Goal: Information Seeking & Learning: Learn about a topic

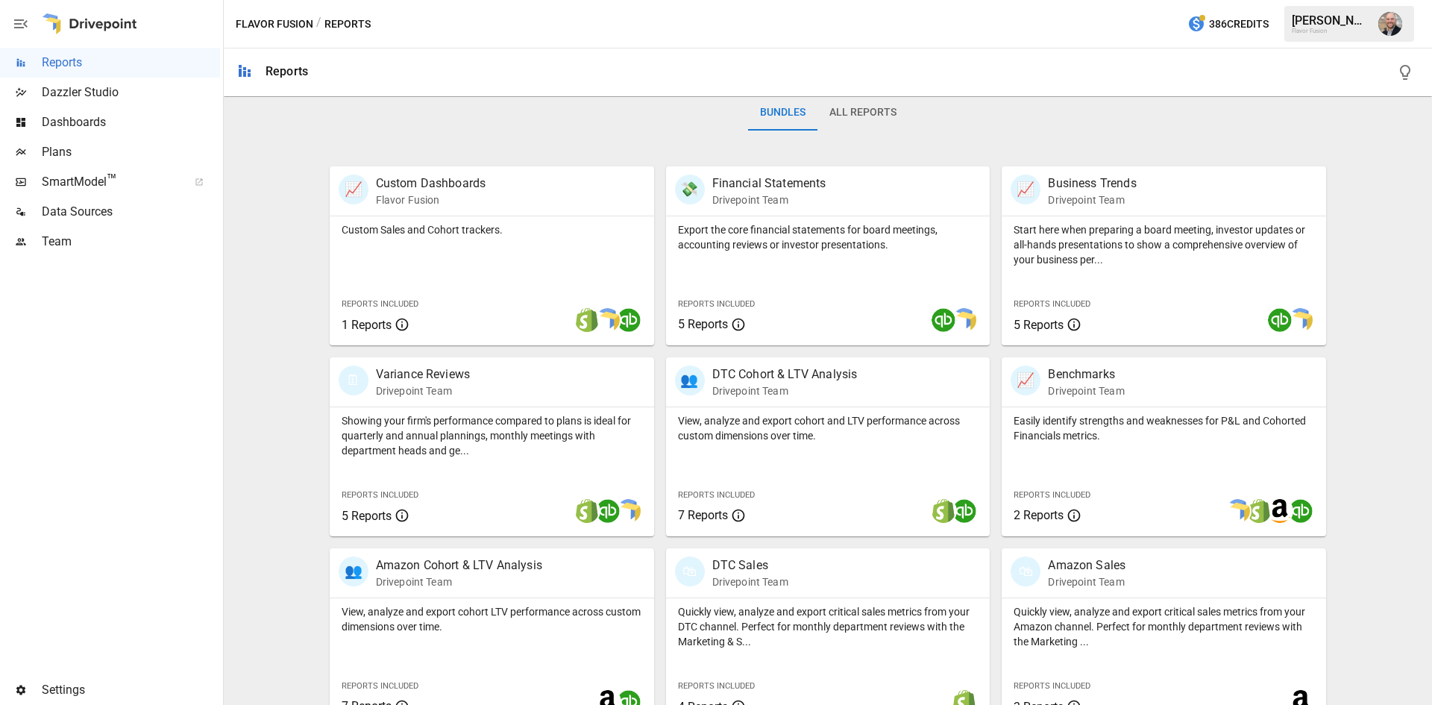
scroll to position [298, 0]
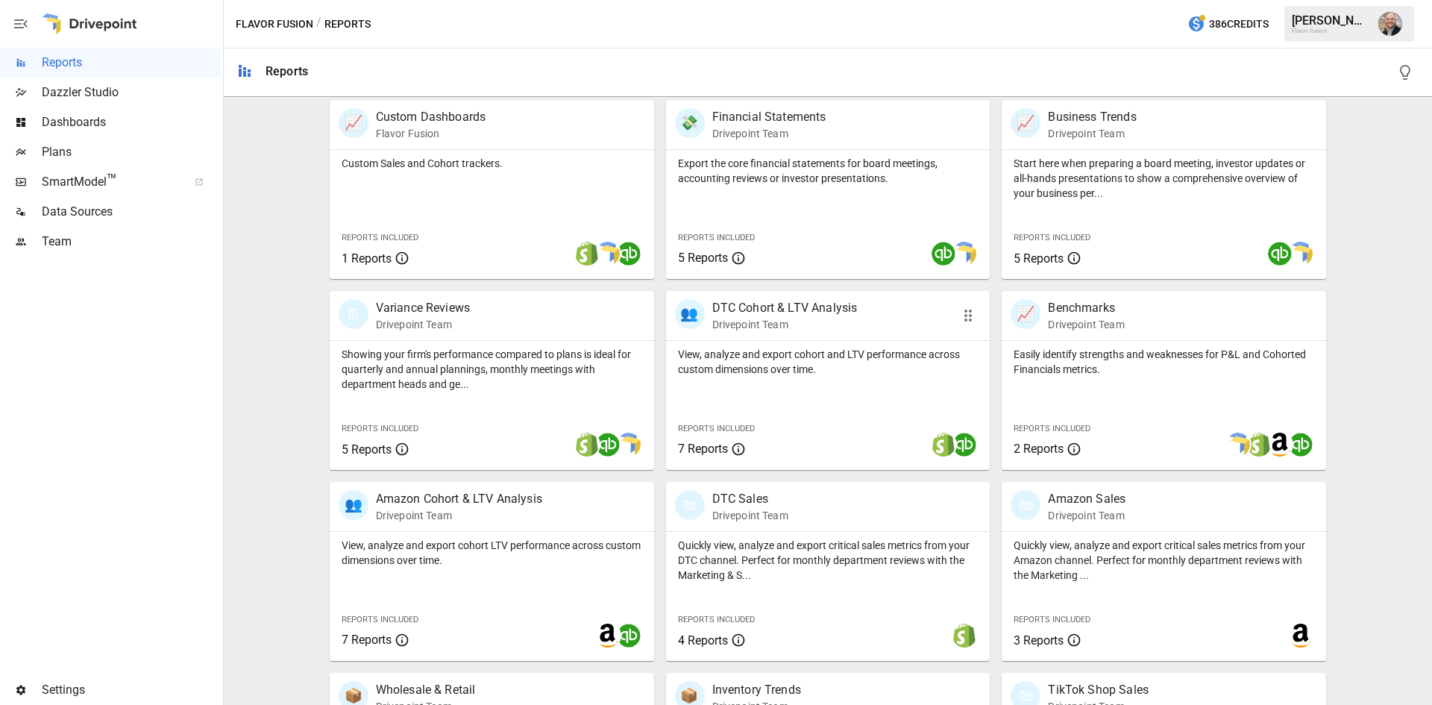
click at [841, 373] on p "View, analyze and export cohort and LTV performance across custom dimensions ov…" at bounding box center [828, 362] width 301 height 30
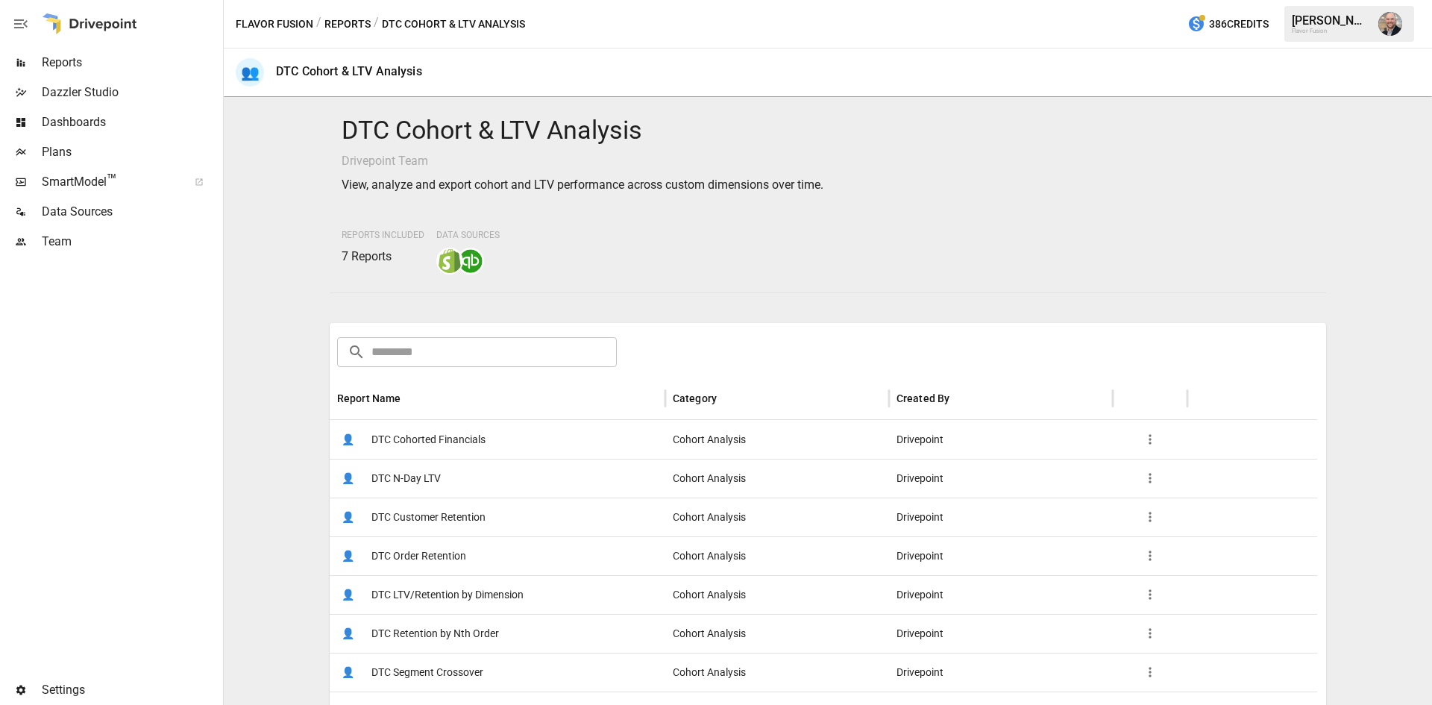
click at [457, 443] on span "DTC Cohorted Financials" at bounding box center [428, 440] width 114 height 38
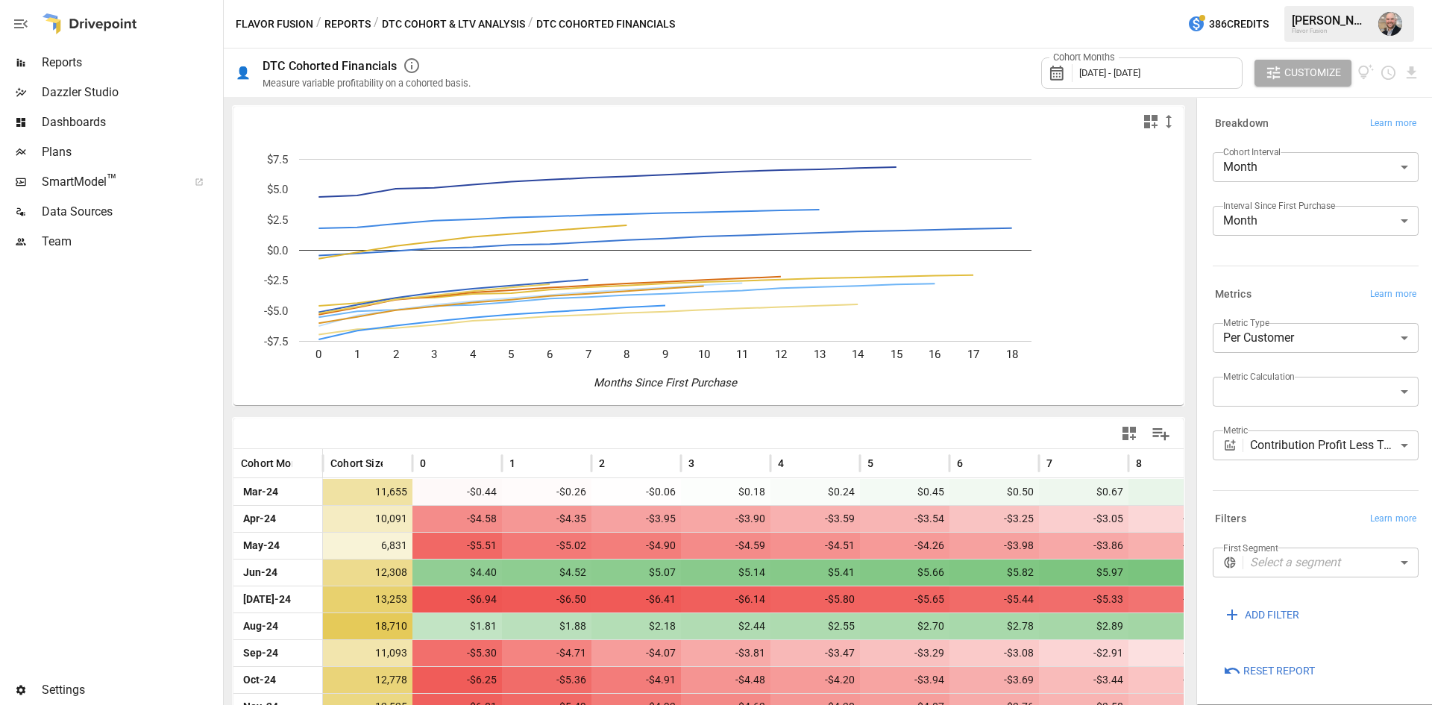
click at [1277, 0] on body "Reports Dazzler Studio Dashboards Plans SmartModel ™ Data Sources Team Settings…" at bounding box center [716, 0] width 1432 height 0
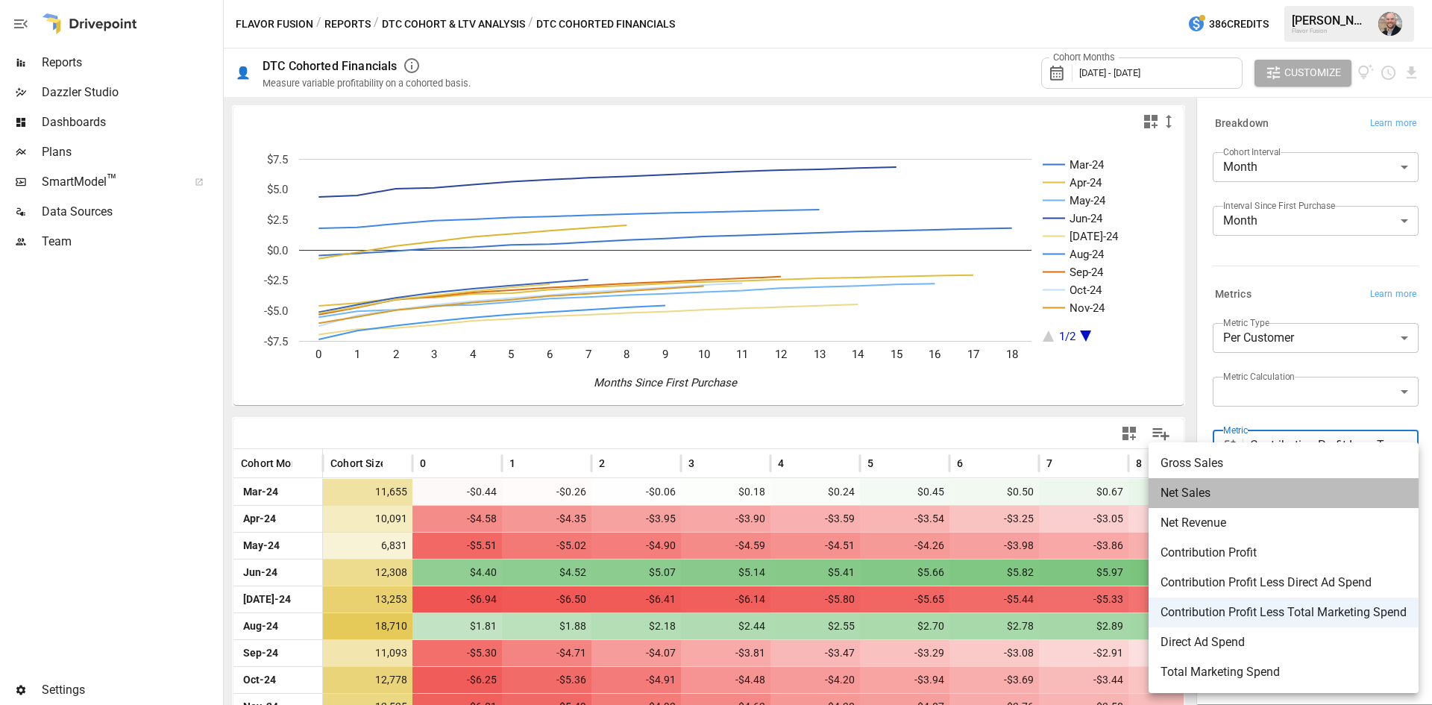
click at [1272, 505] on li "Net Sales" at bounding box center [1284, 493] width 270 height 30
type input "*********"
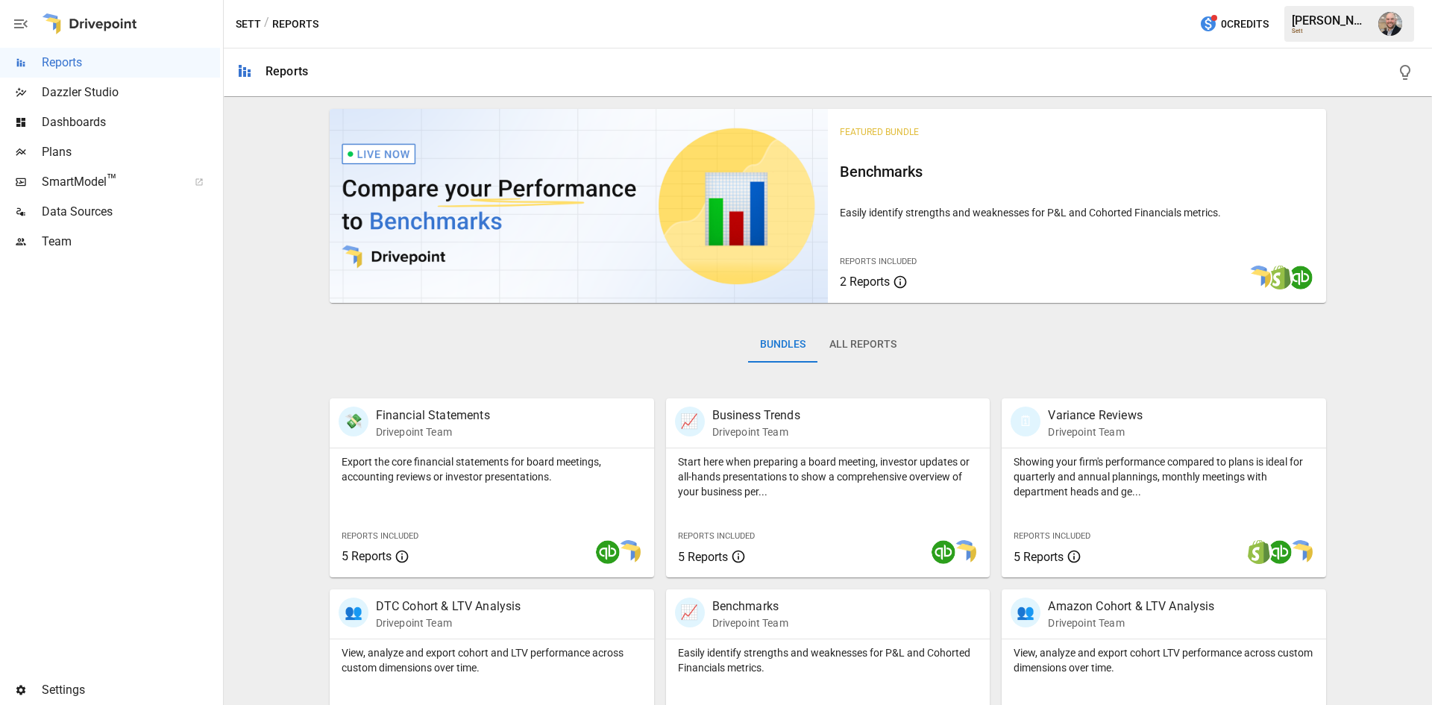
click at [271, 381] on div "Featured Bundle Benchmarks Easily identify strengths and weaknesses for P&L and…" at bounding box center [828, 531] width 1196 height 856
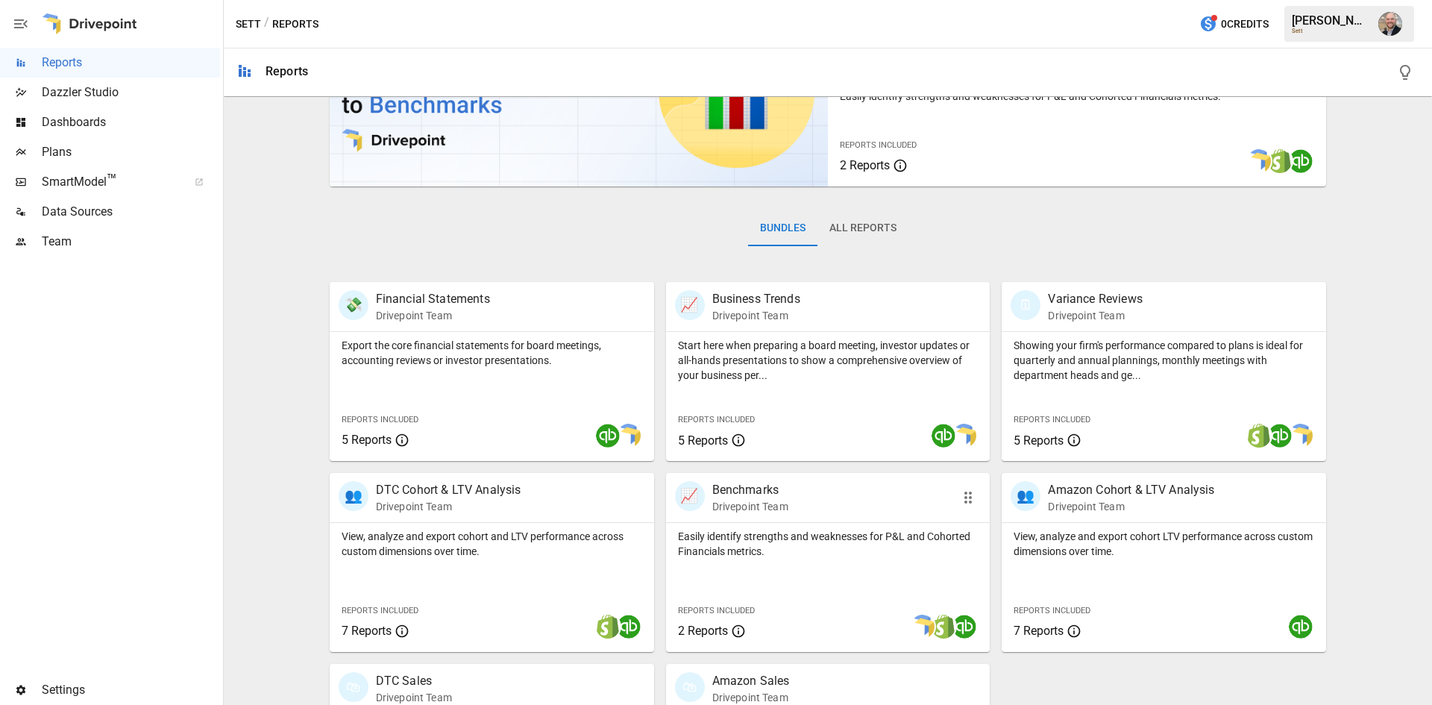
scroll to position [224, 0]
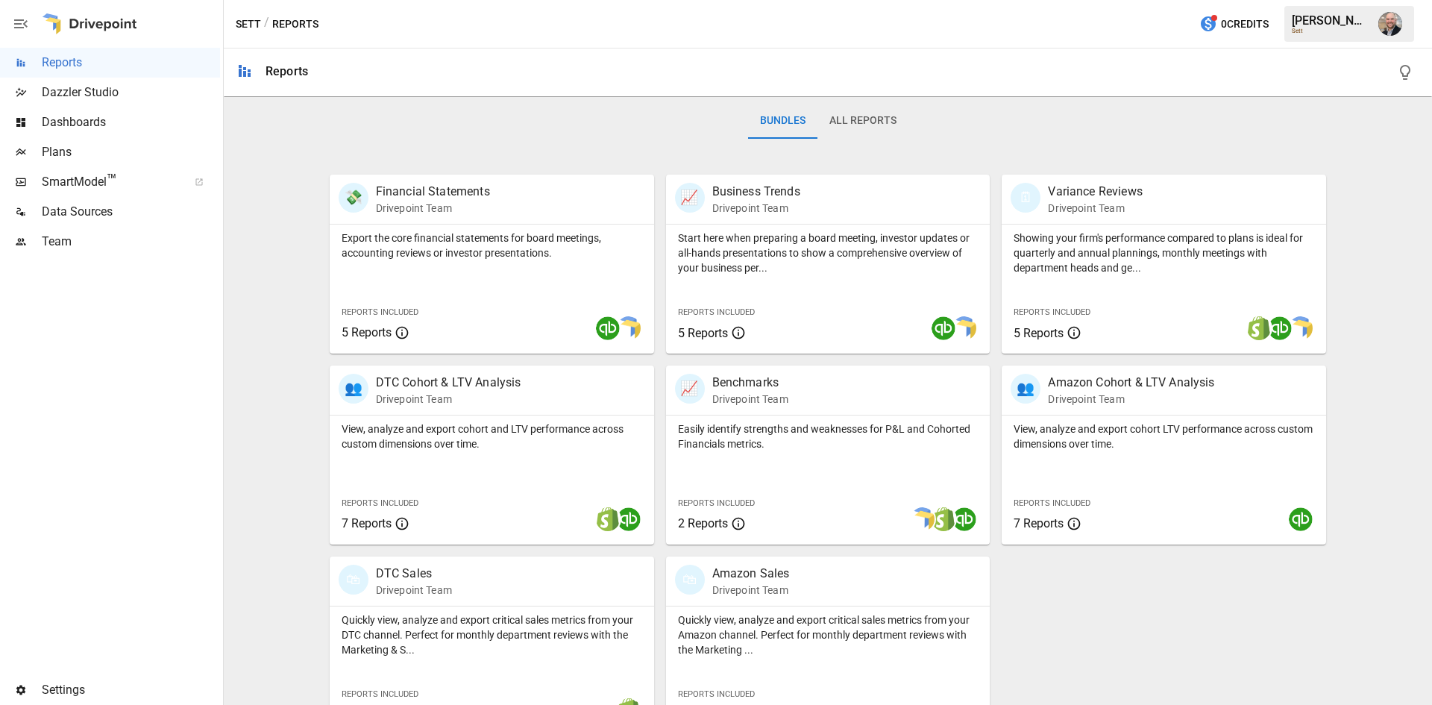
click at [247, 408] on div "Featured Bundle Benchmarks Easily identify strengths and weaknesses for P&L and…" at bounding box center [828, 307] width 1196 height 856
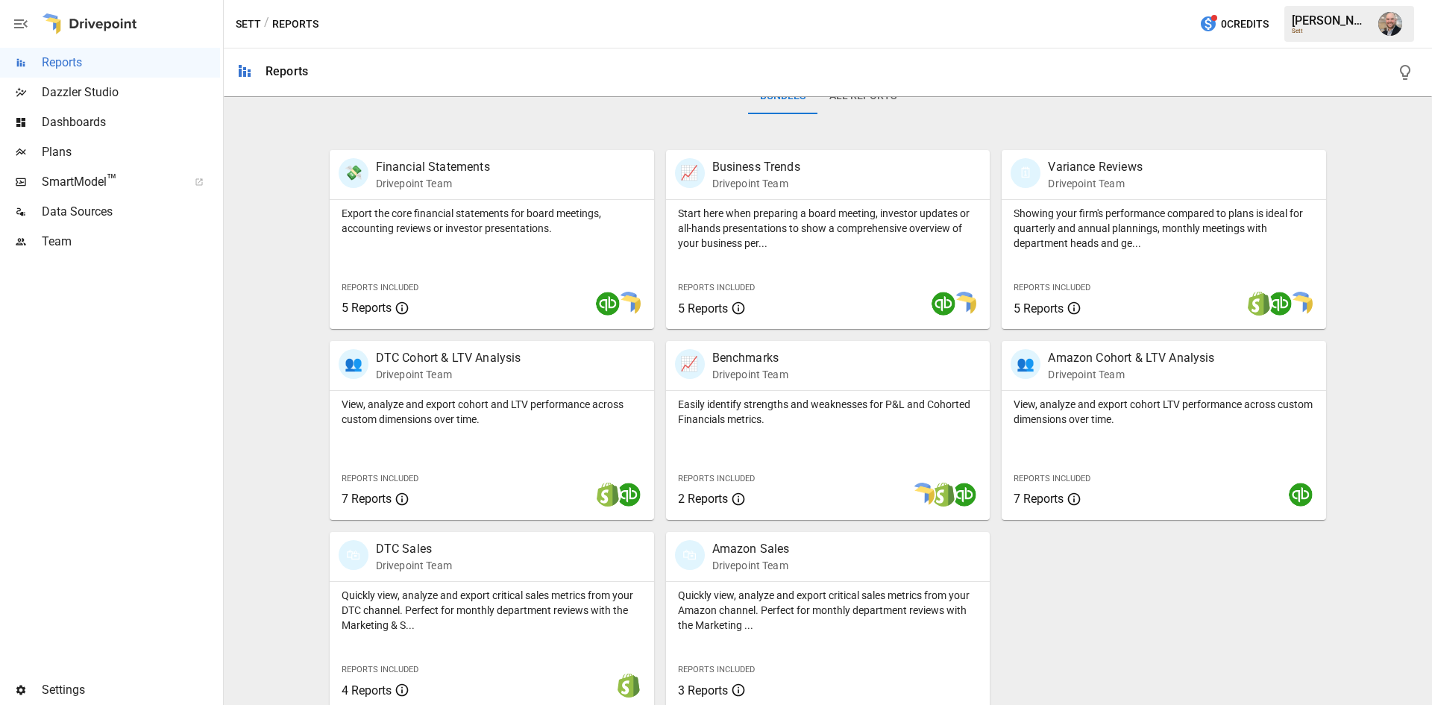
scroll to position [260, 0]
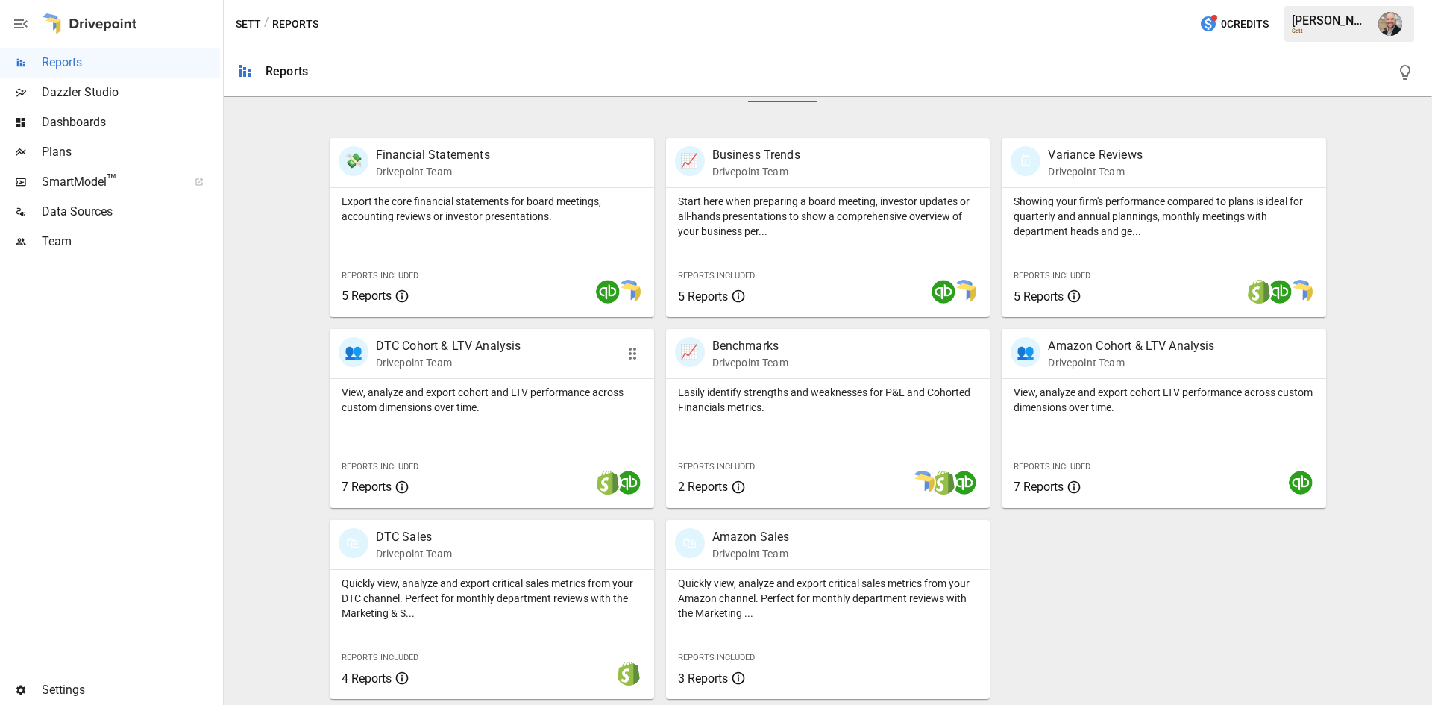
click at [568, 362] on div "👥 DTC Cohort & LTV Analysis Drivepoint Team" at bounding box center [466, 353] width 255 height 33
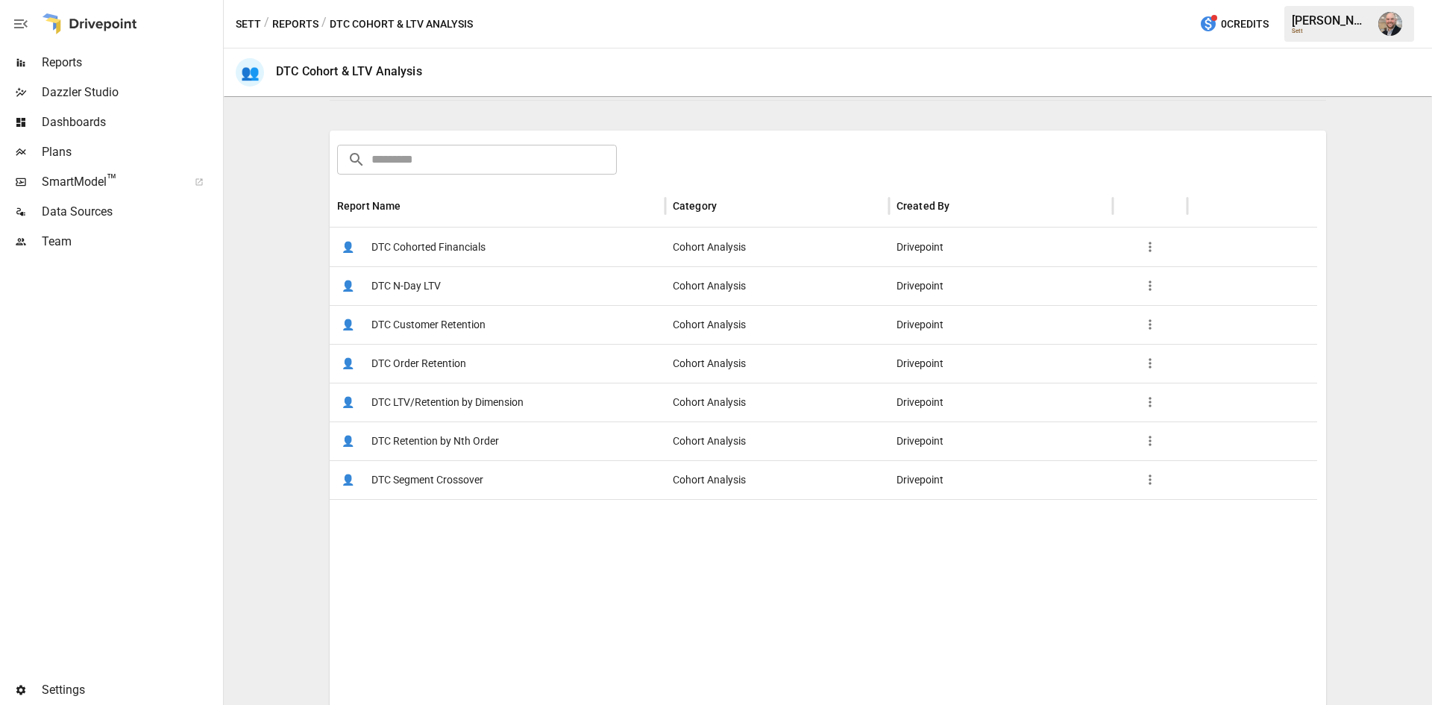
scroll to position [214, 0]
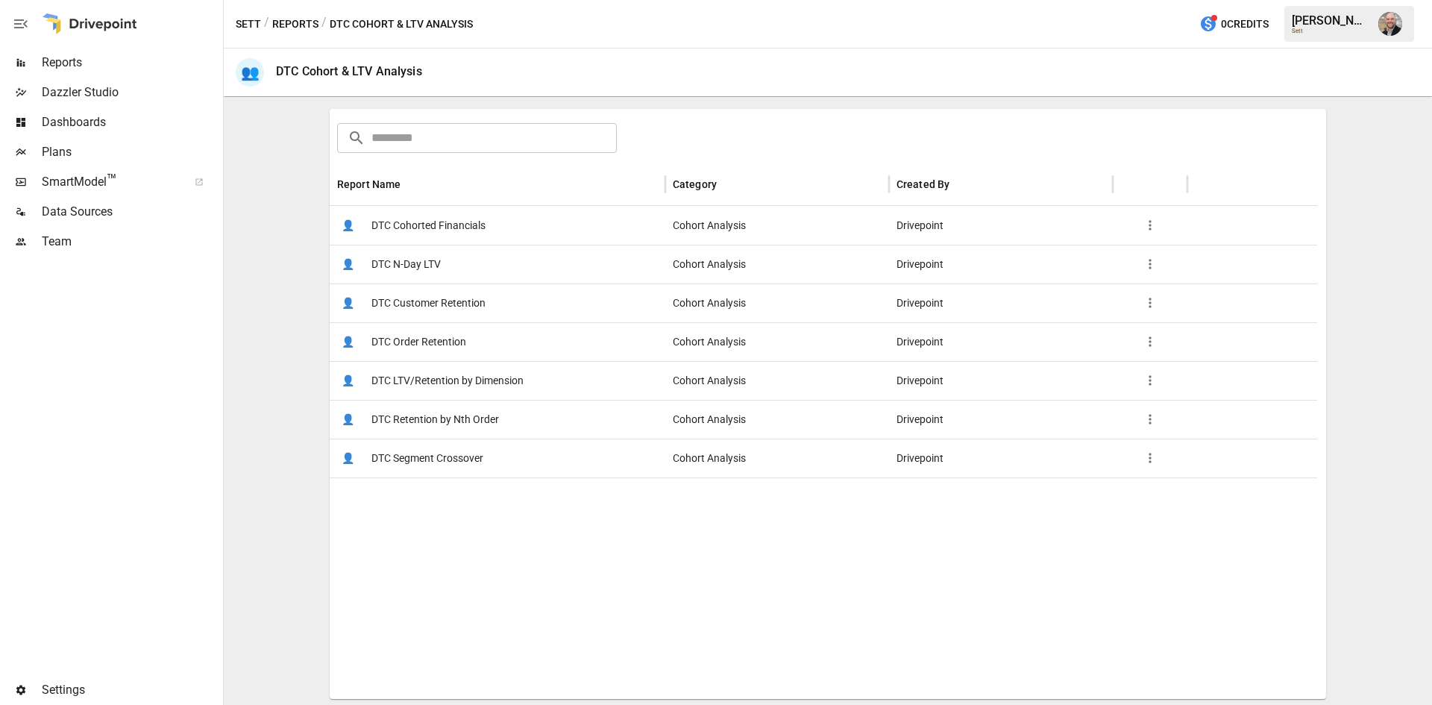
click at [489, 378] on span "DTC LTV/Retention by Dimension" at bounding box center [447, 381] width 152 height 38
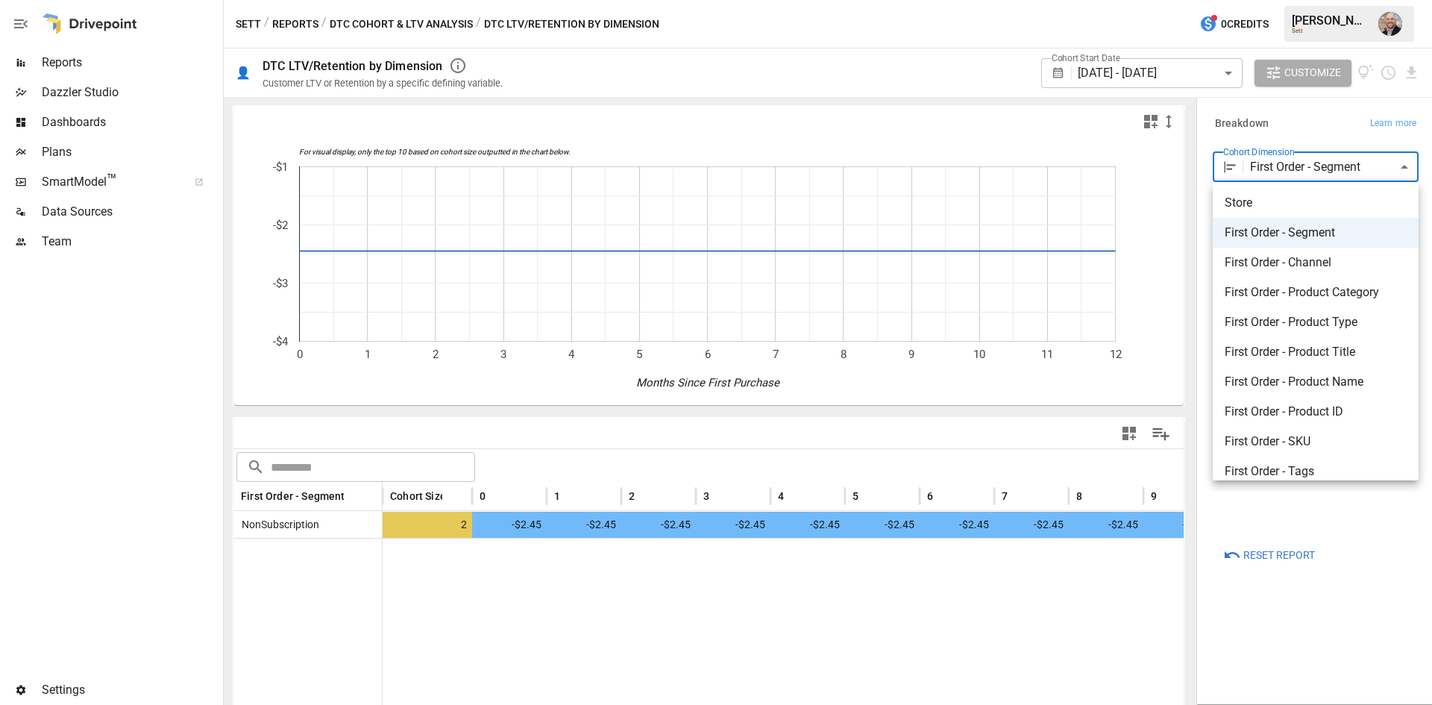
click at [1403, 0] on body "**********" at bounding box center [716, 0] width 1432 height 0
click at [1332, 298] on span "First Order - Product Category" at bounding box center [1316, 292] width 182 height 18
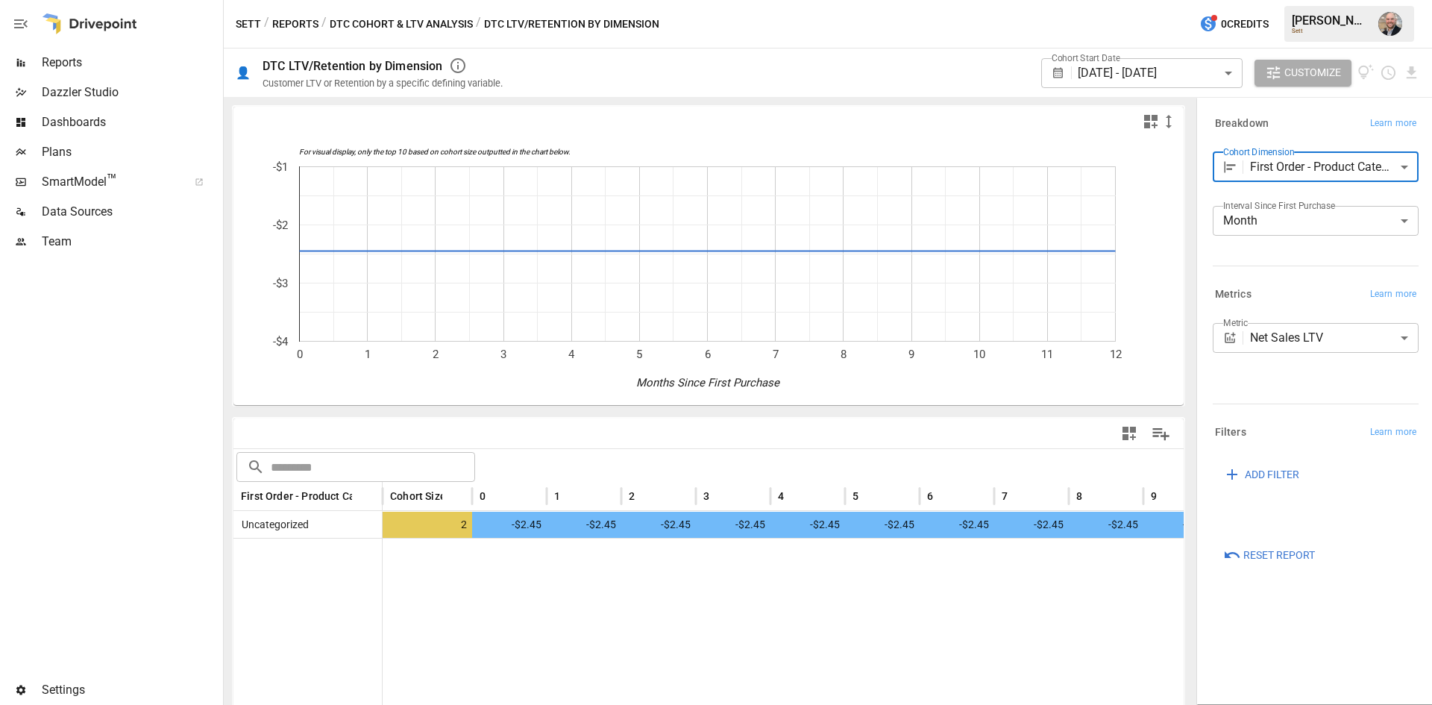
click at [1346, 0] on body "**********" at bounding box center [716, 0] width 1432 height 0
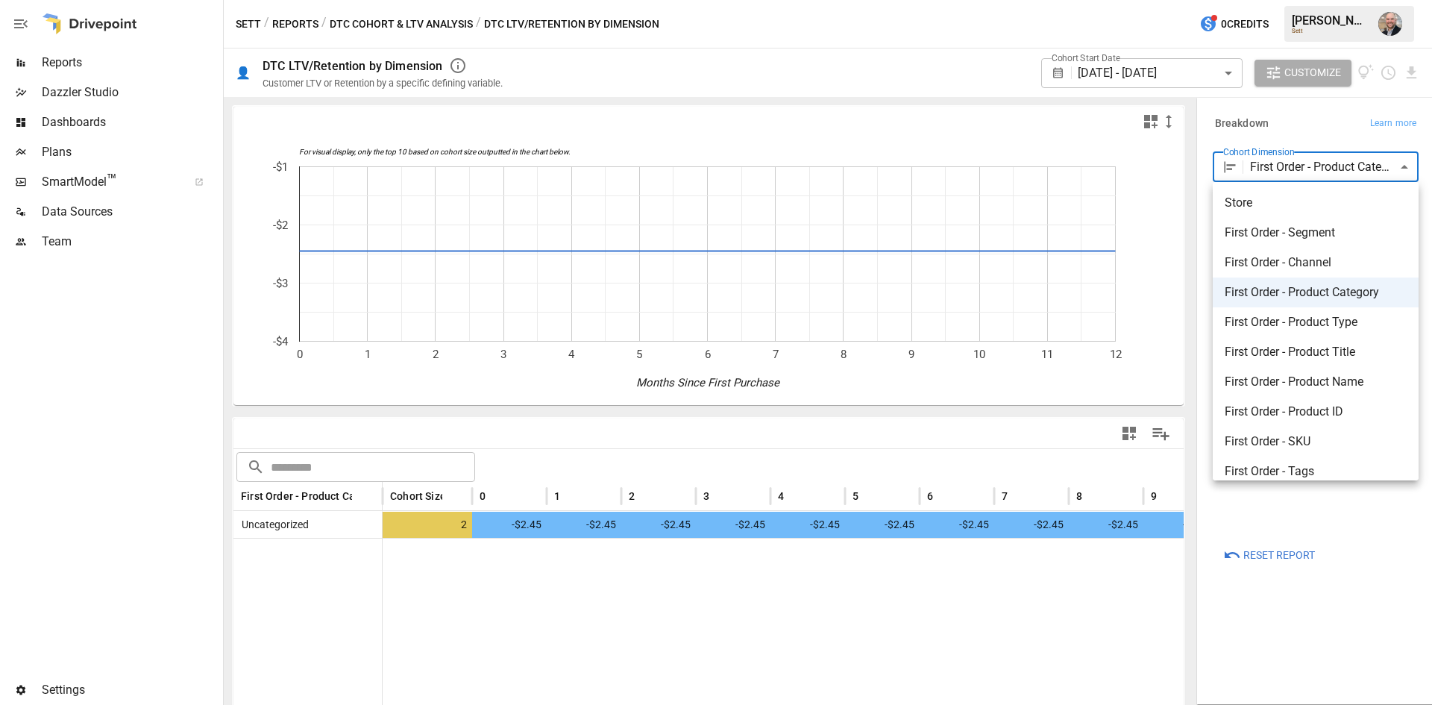
click at [1345, 435] on span "First Order - SKU" at bounding box center [1316, 442] width 182 height 18
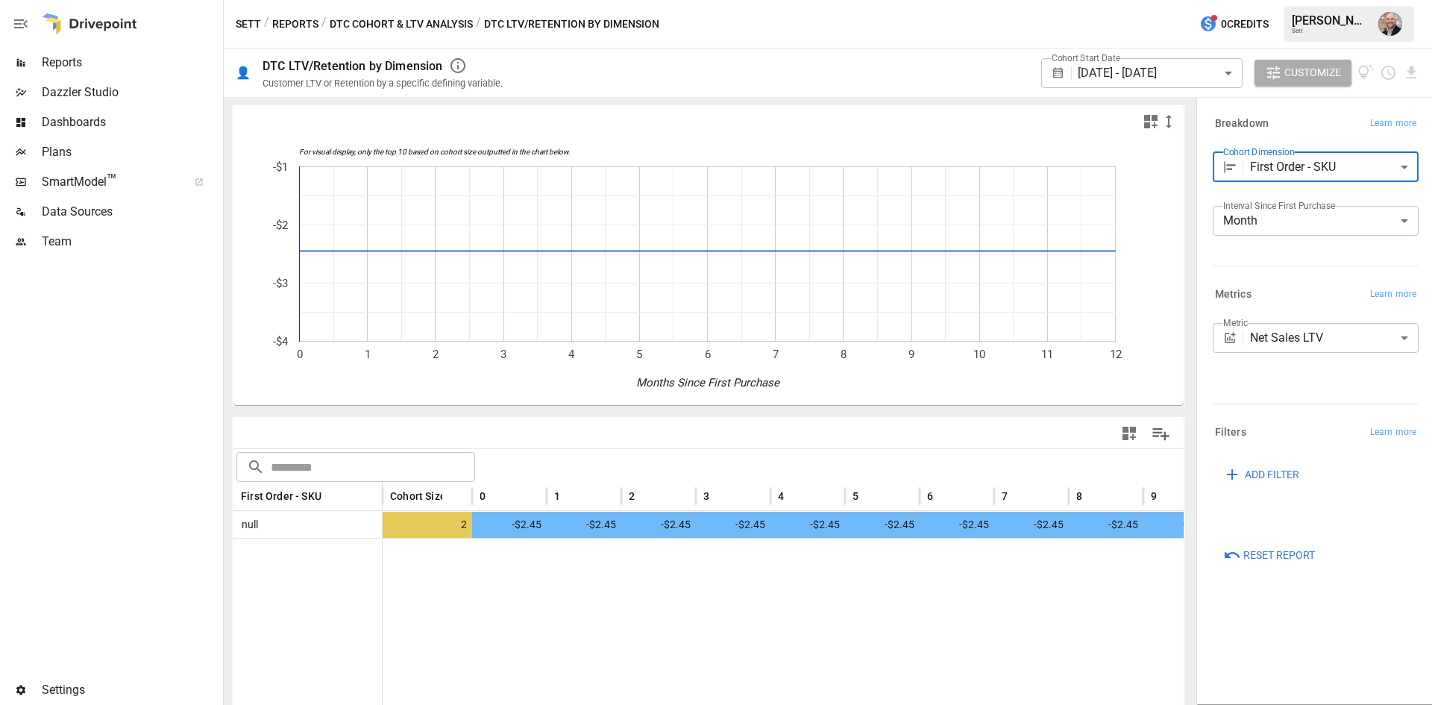
click at [1389, 0] on body "**********" at bounding box center [716, 0] width 1432 height 0
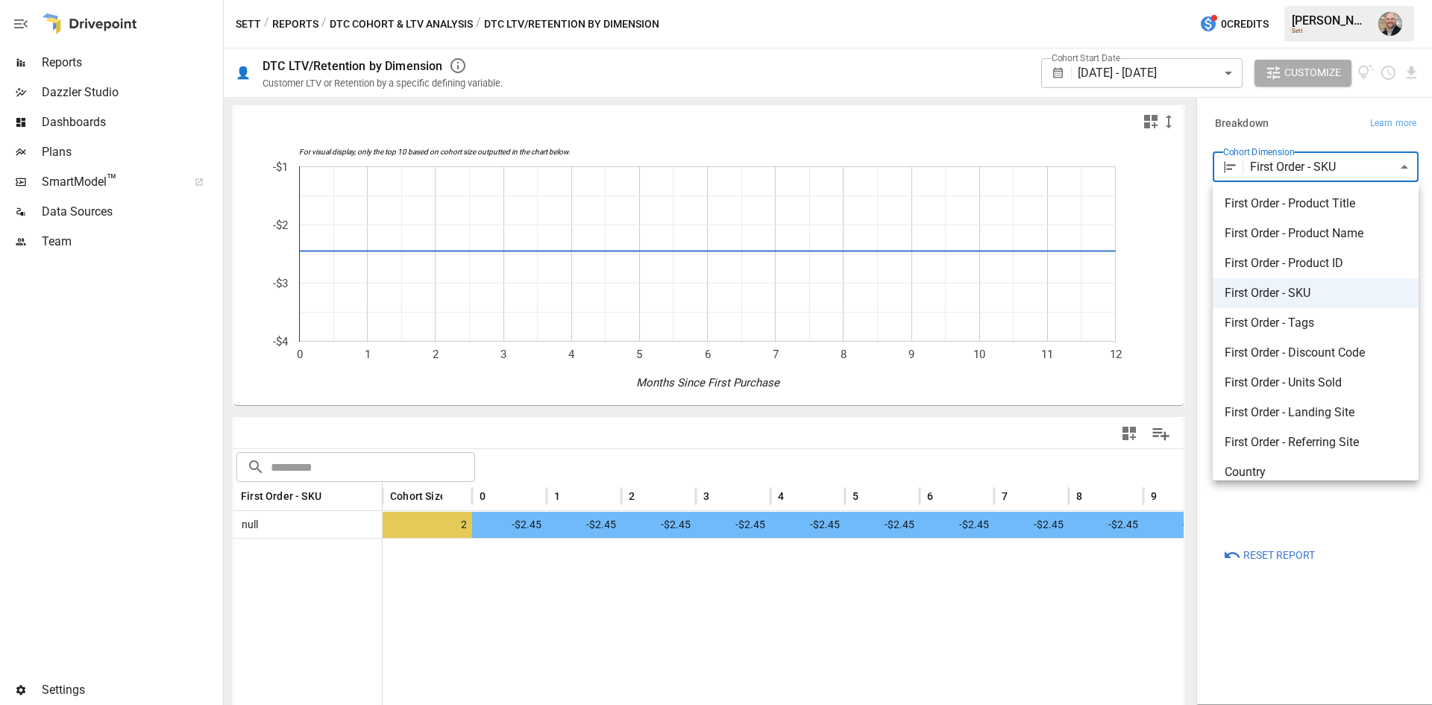
scroll to position [149, 0]
click at [1316, 331] on li "First Order - Tags" at bounding box center [1316, 322] width 206 height 30
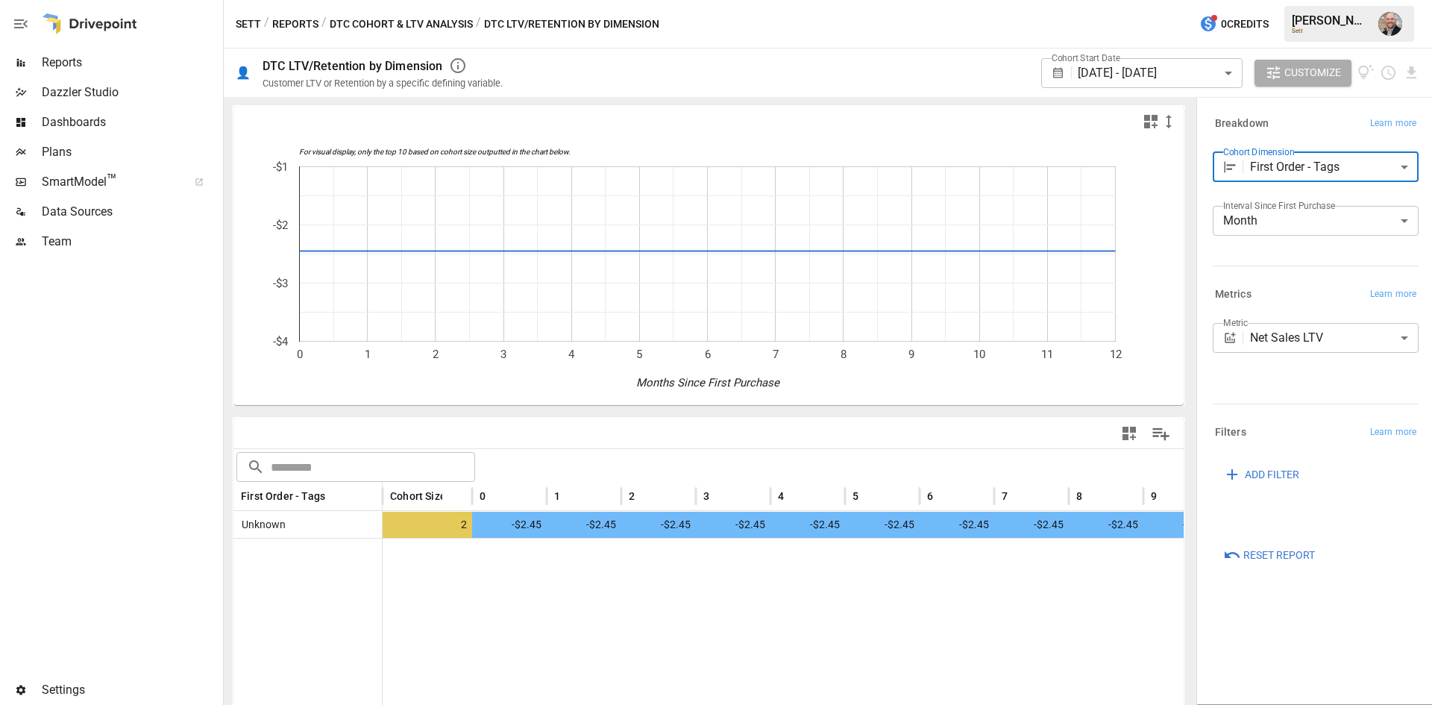
click at [1393, 0] on body "**********" at bounding box center [716, 0] width 1432 height 0
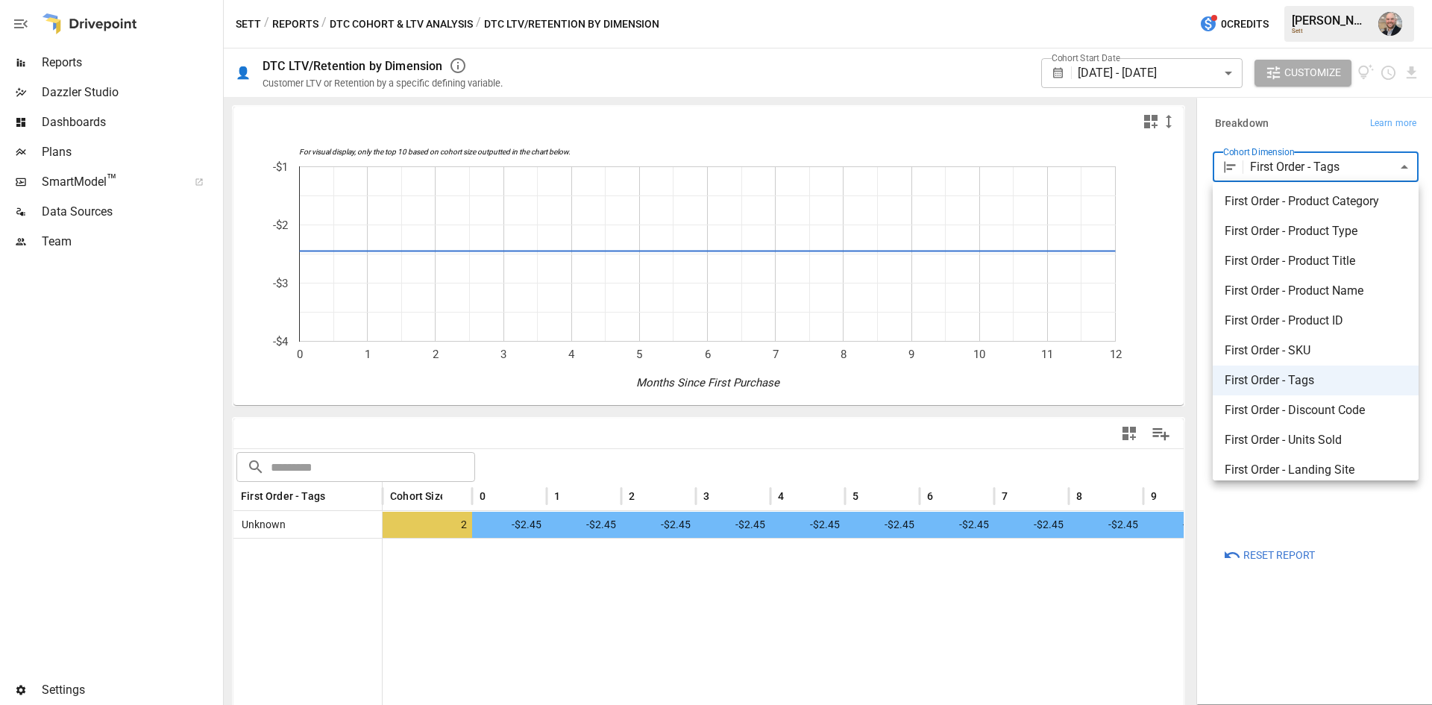
scroll to position [221, 0]
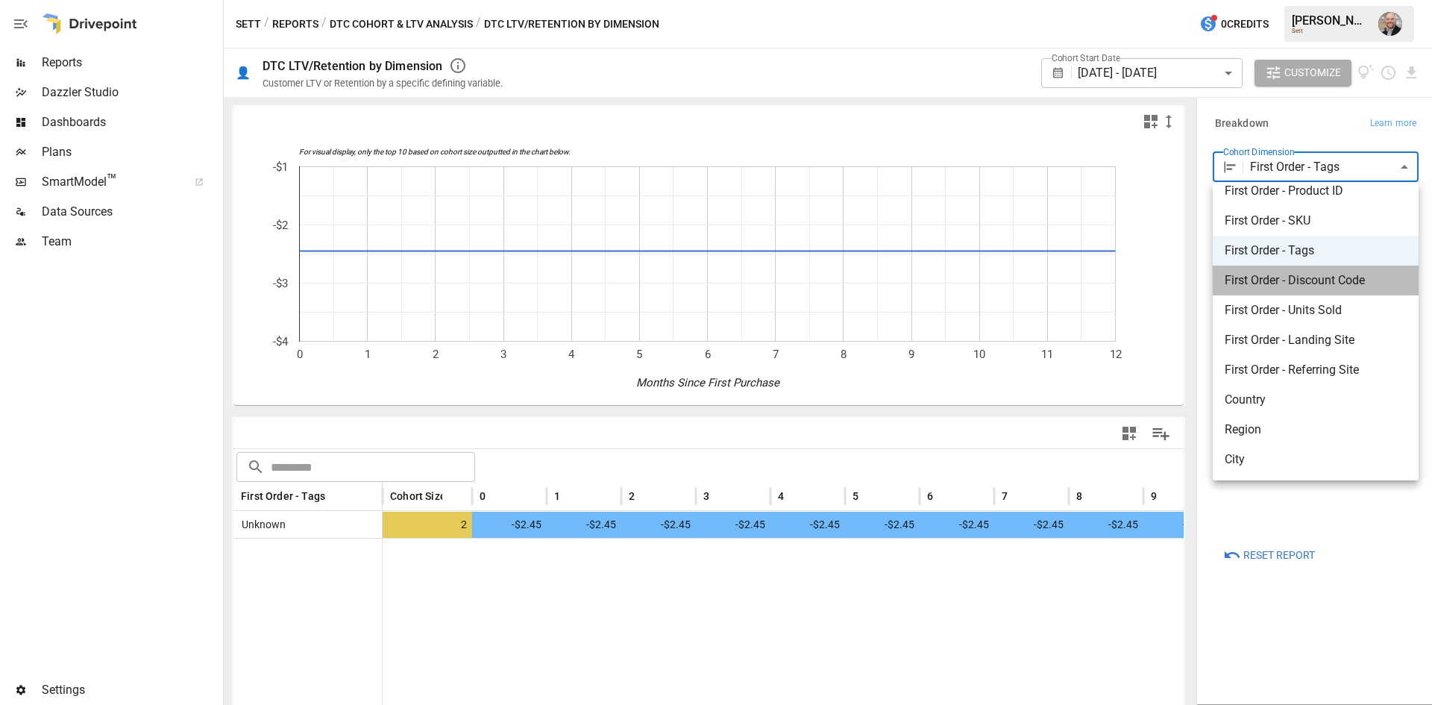
click at [1334, 287] on span "First Order - Discount Code" at bounding box center [1316, 280] width 182 height 18
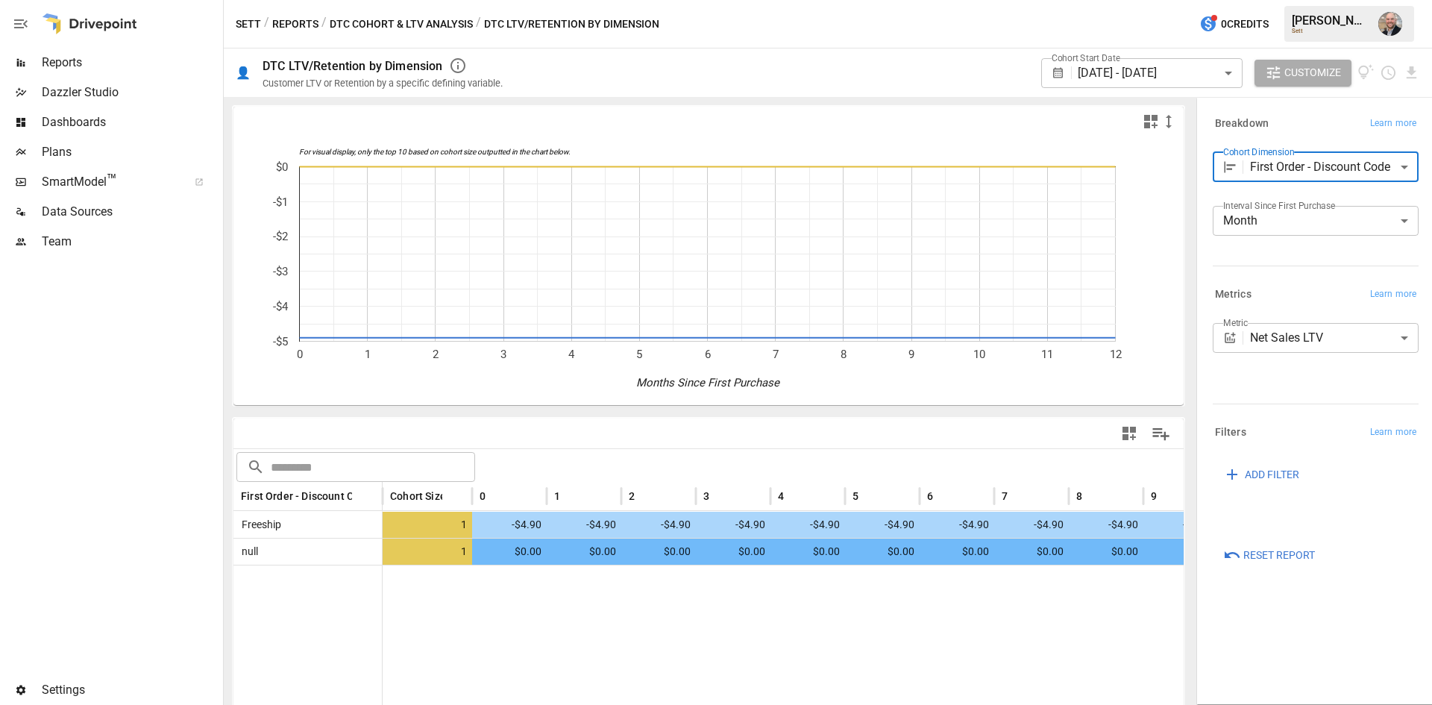
click at [1384, 0] on body "**********" at bounding box center [716, 0] width 1432 height 0
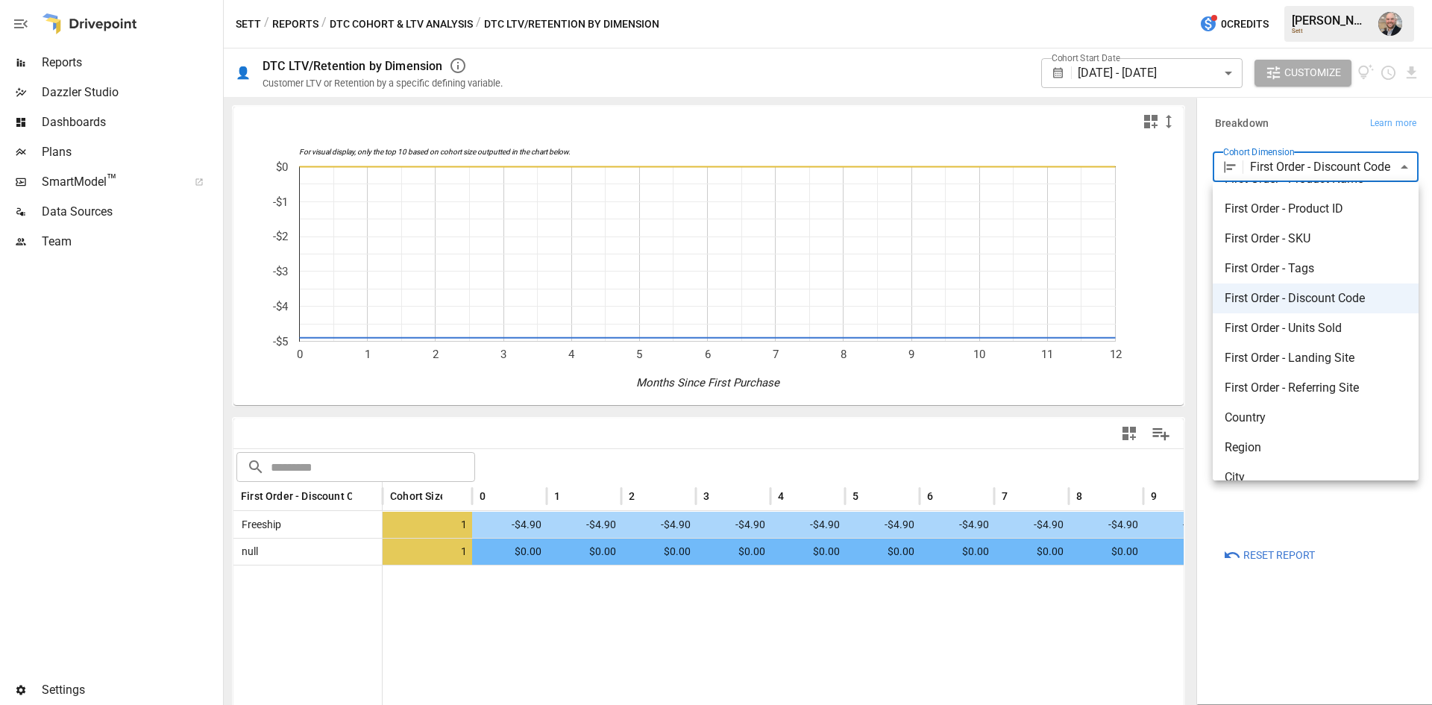
scroll to position [221, 0]
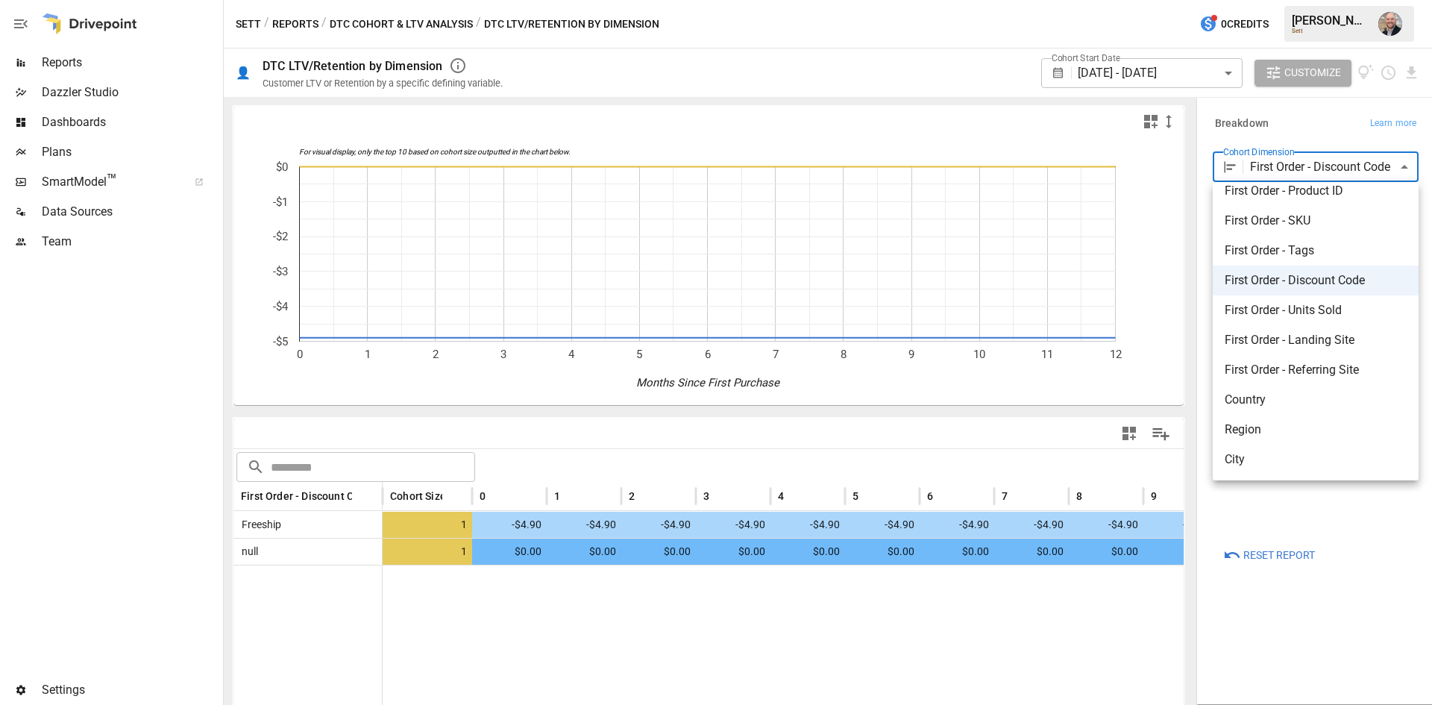
click at [1317, 419] on li "Region" at bounding box center [1316, 430] width 206 height 30
type input "******"
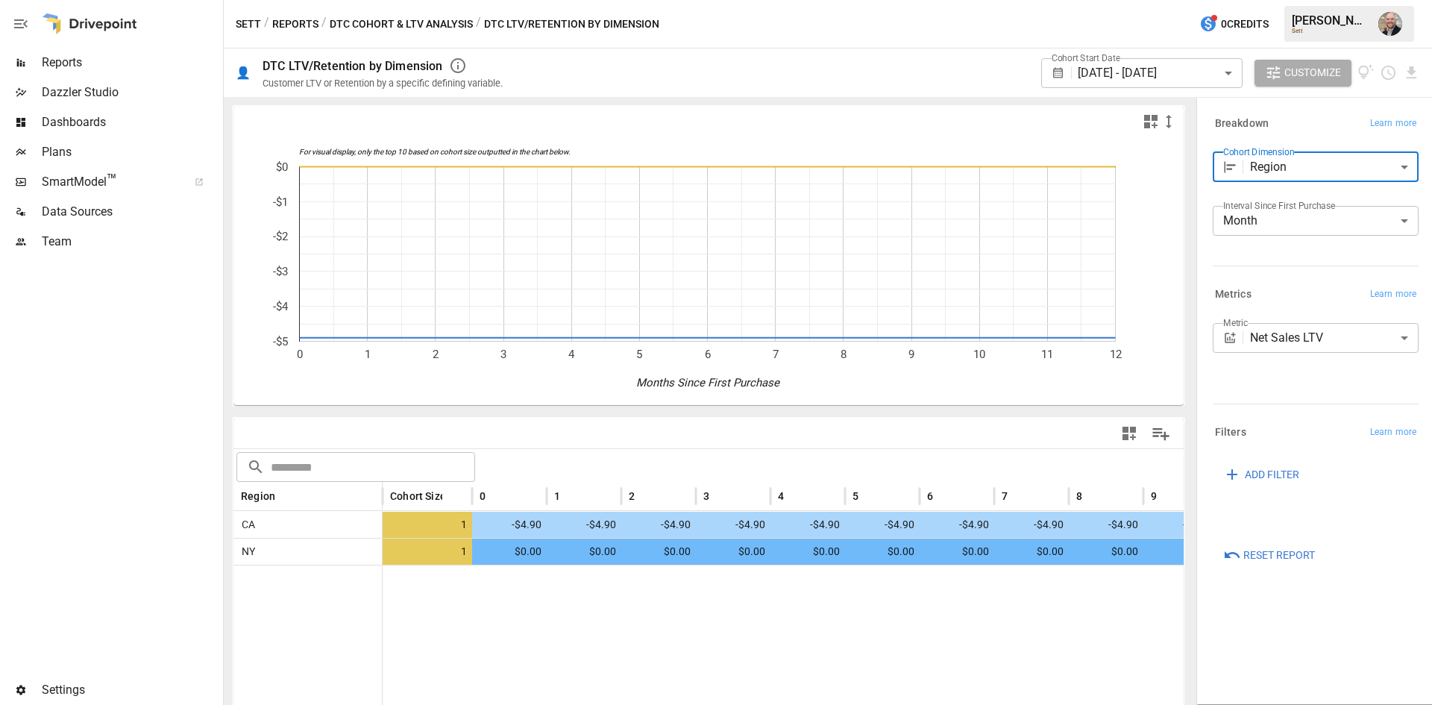
click at [136, 64] on span "Reports" at bounding box center [131, 63] width 178 height 18
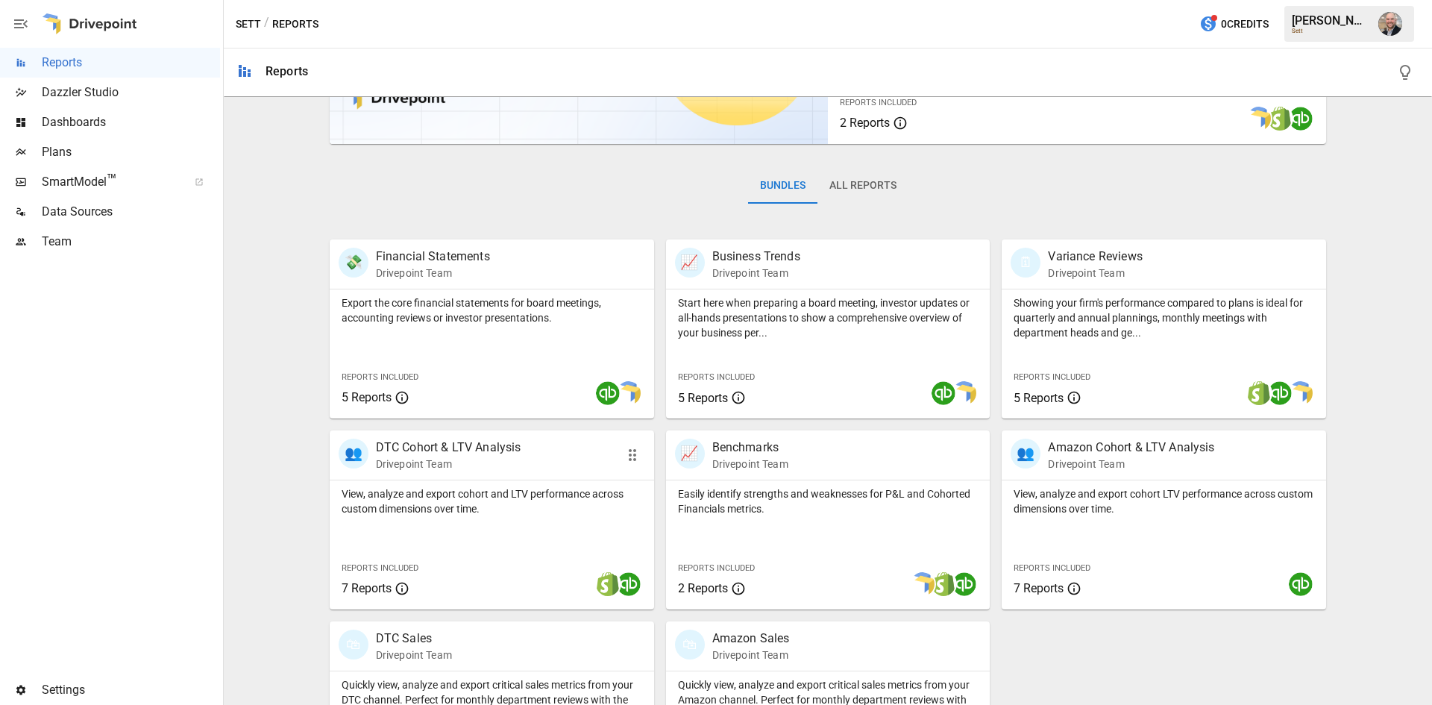
scroll to position [260, 0]
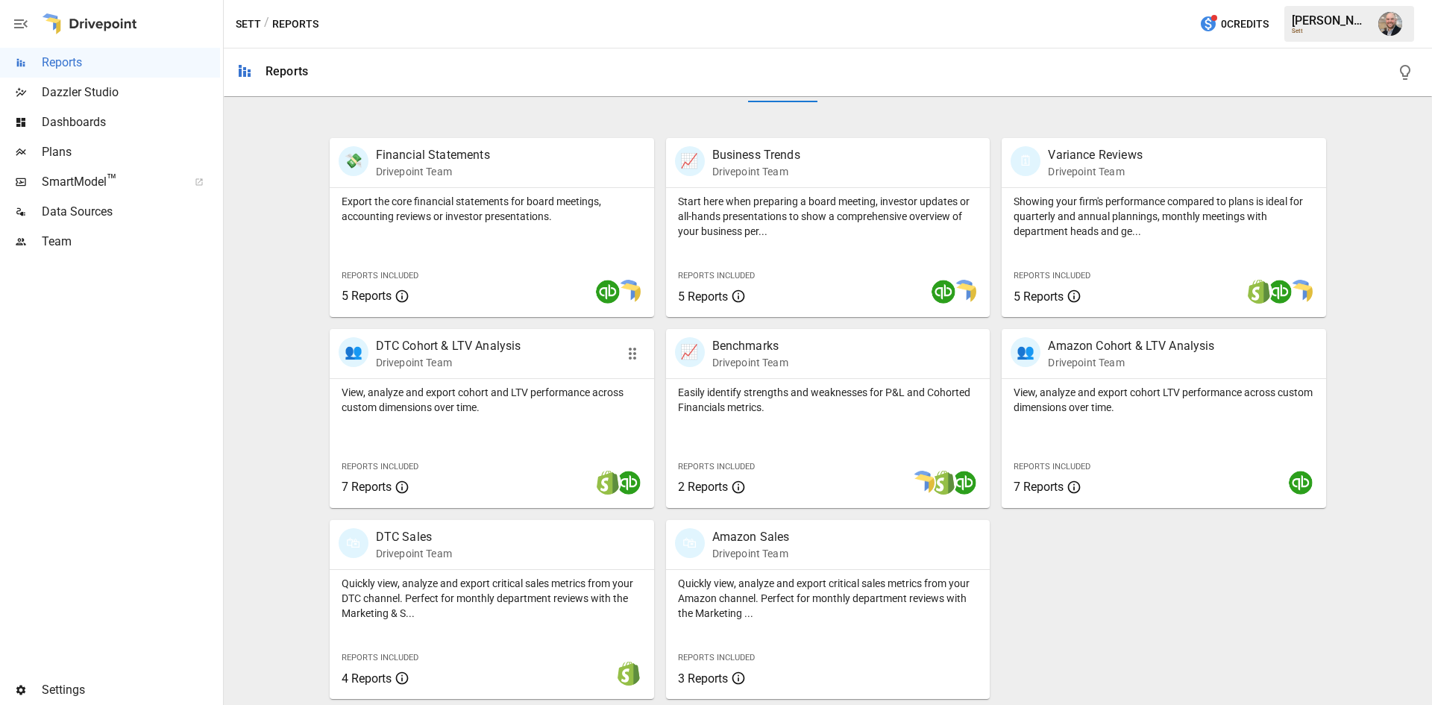
click at [464, 376] on div "👥 DTC Cohort & LTV Analysis Drivepoint Team" at bounding box center [492, 353] width 324 height 49
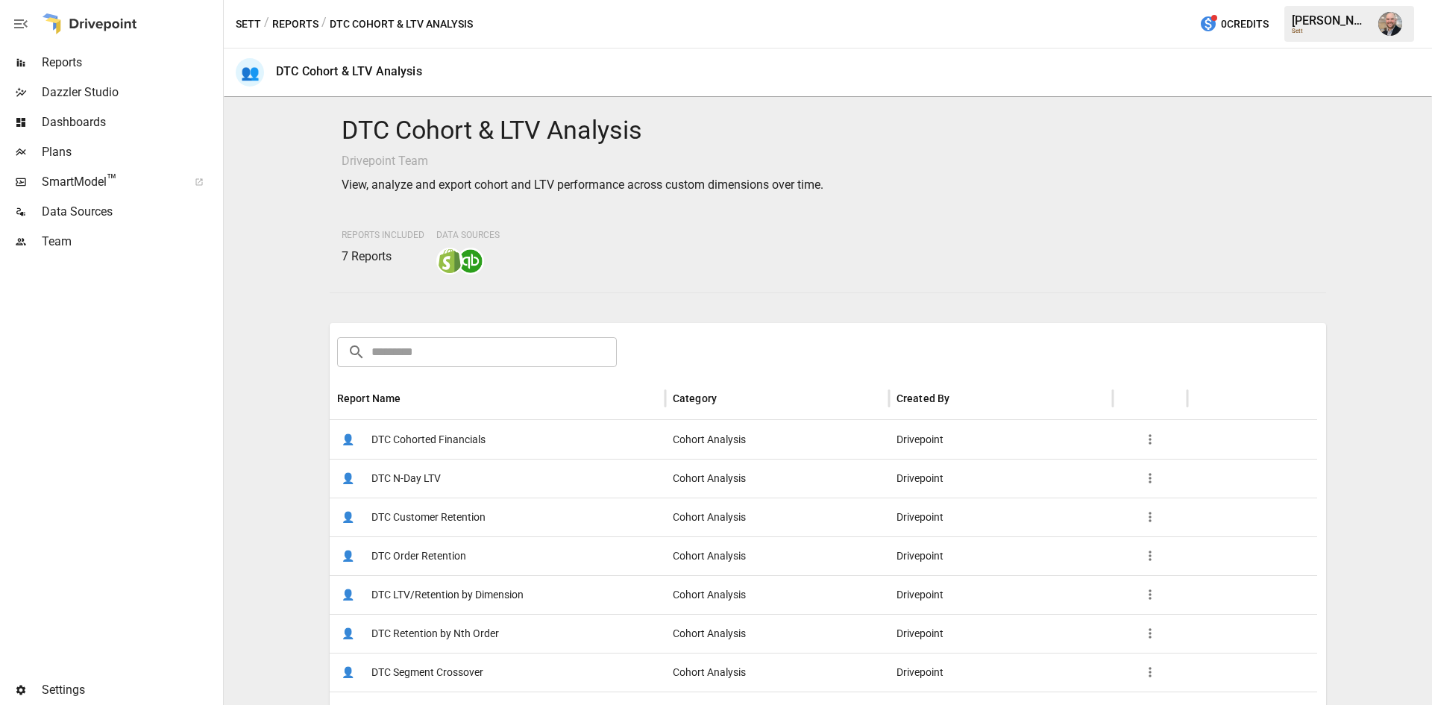
click at [538, 437] on div "👤 DTC Cohorted Financials" at bounding box center [498, 439] width 336 height 39
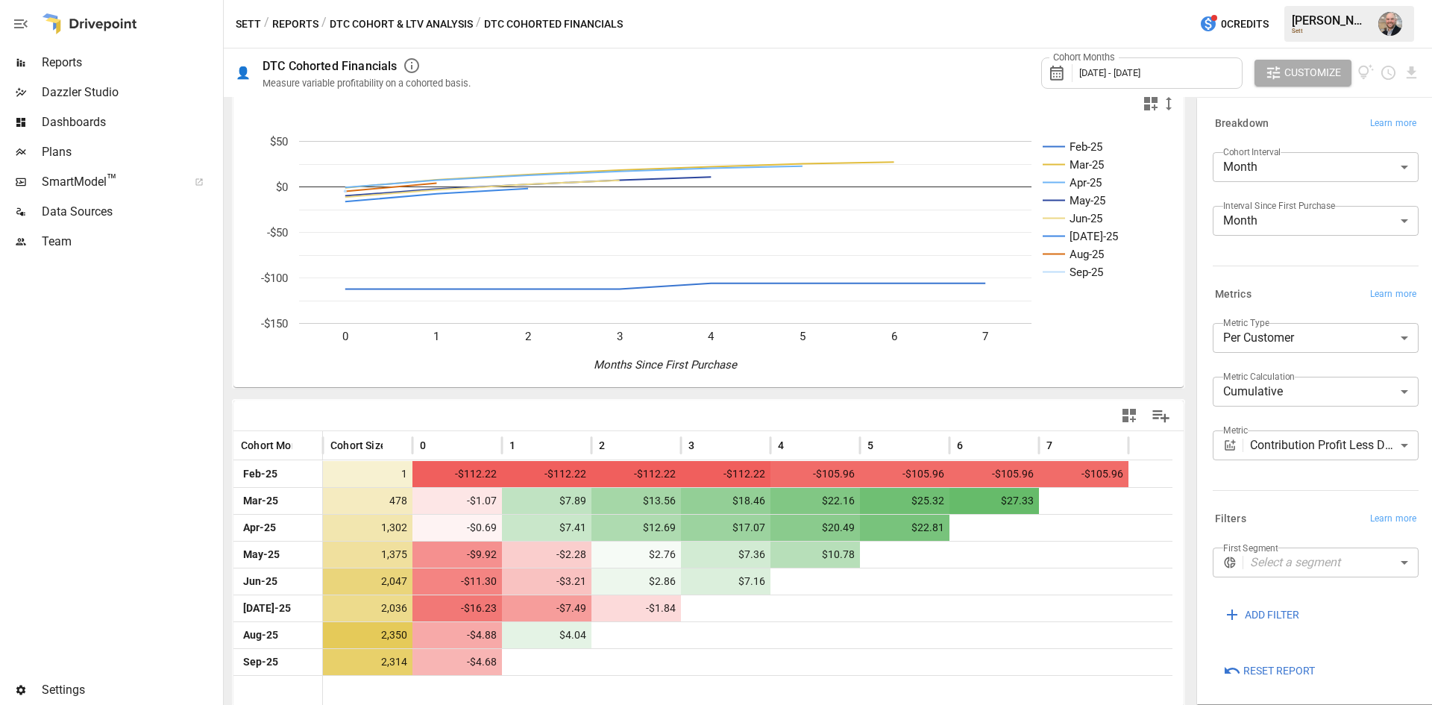
scroll to position [22, 0]
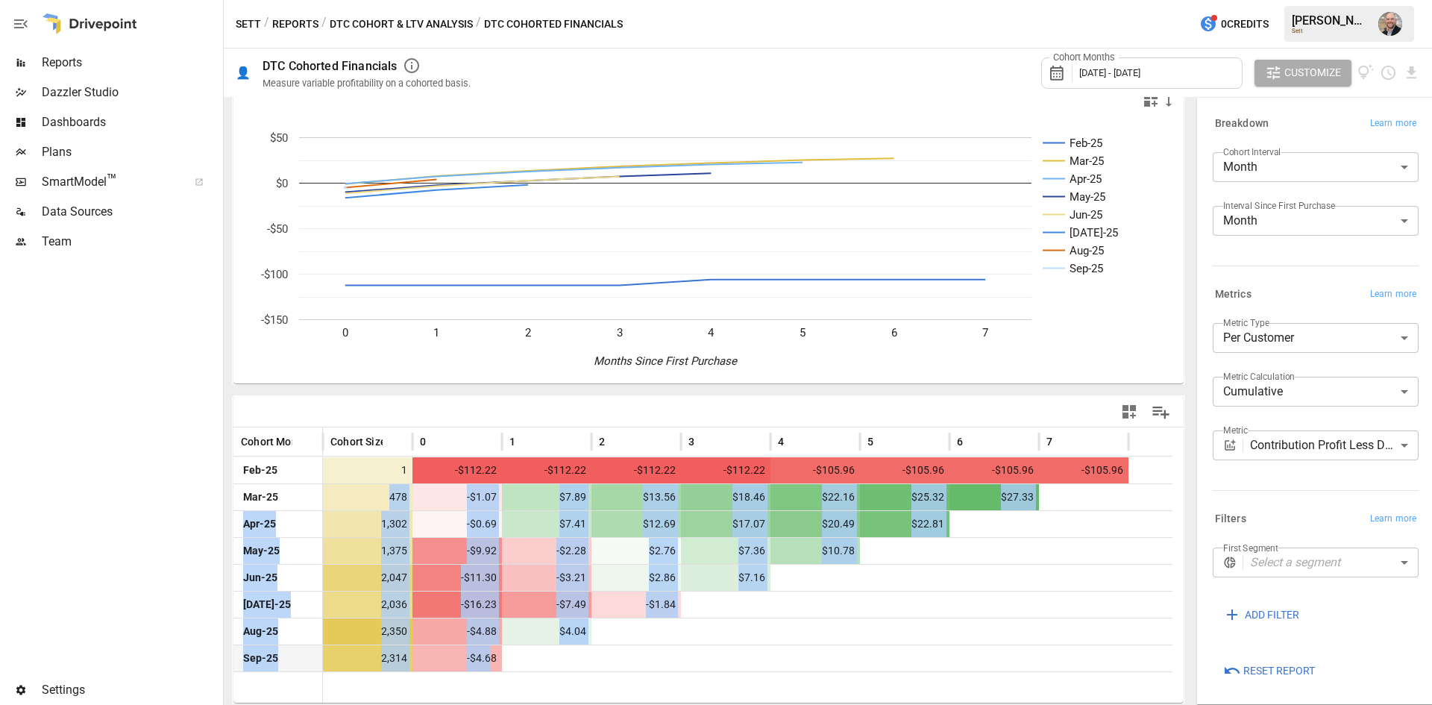
drag, startPoint x: 371, startPoint y: 503, endPoint x: 491, endPoint y: 659, distance: 196.3
click at [491, 659] on div "Feb-25 1 -$112.22 -$112.22 -$112.22 -$112.22 -$105.96 -$105.96 -$105.96 -$105.9…" at bounding box center [702, 563] width 939 height 215
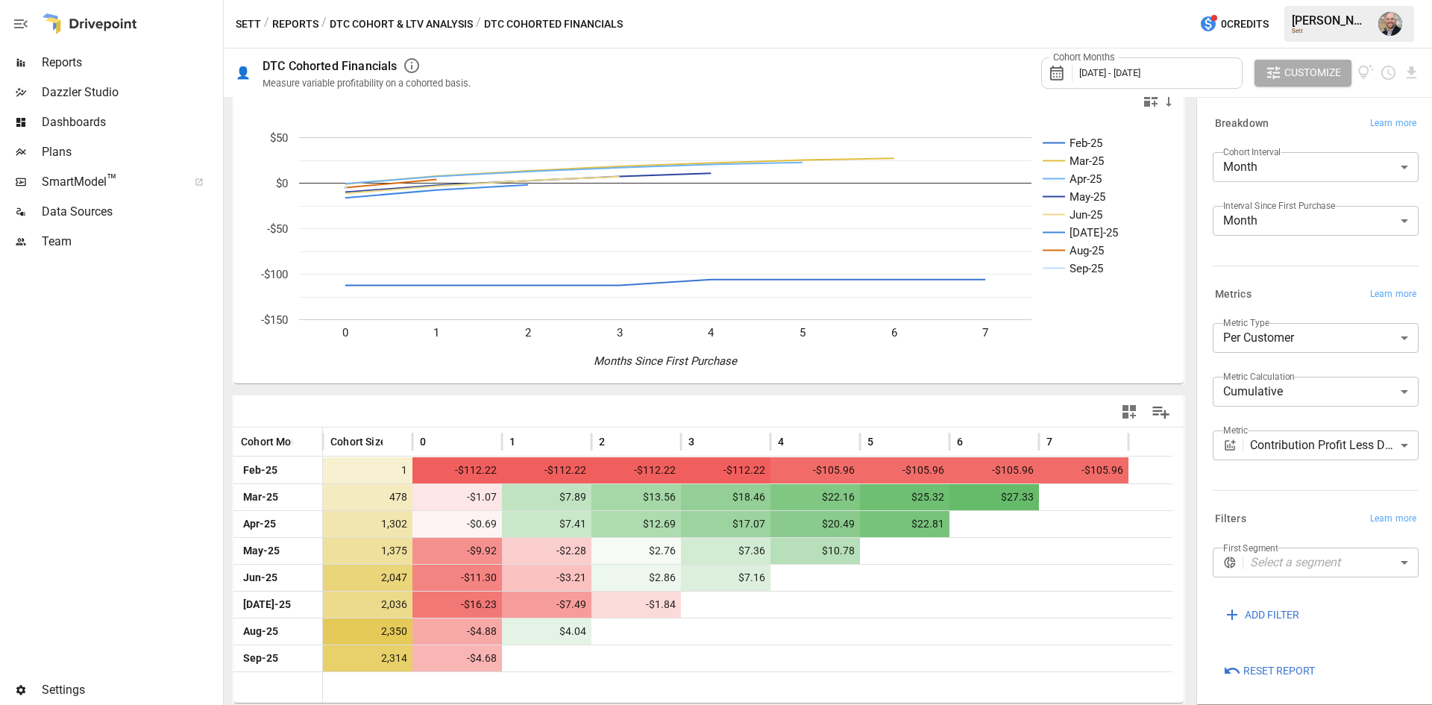
click at [547, 676] on div at bounding box center [748, 686] width 850 height 31
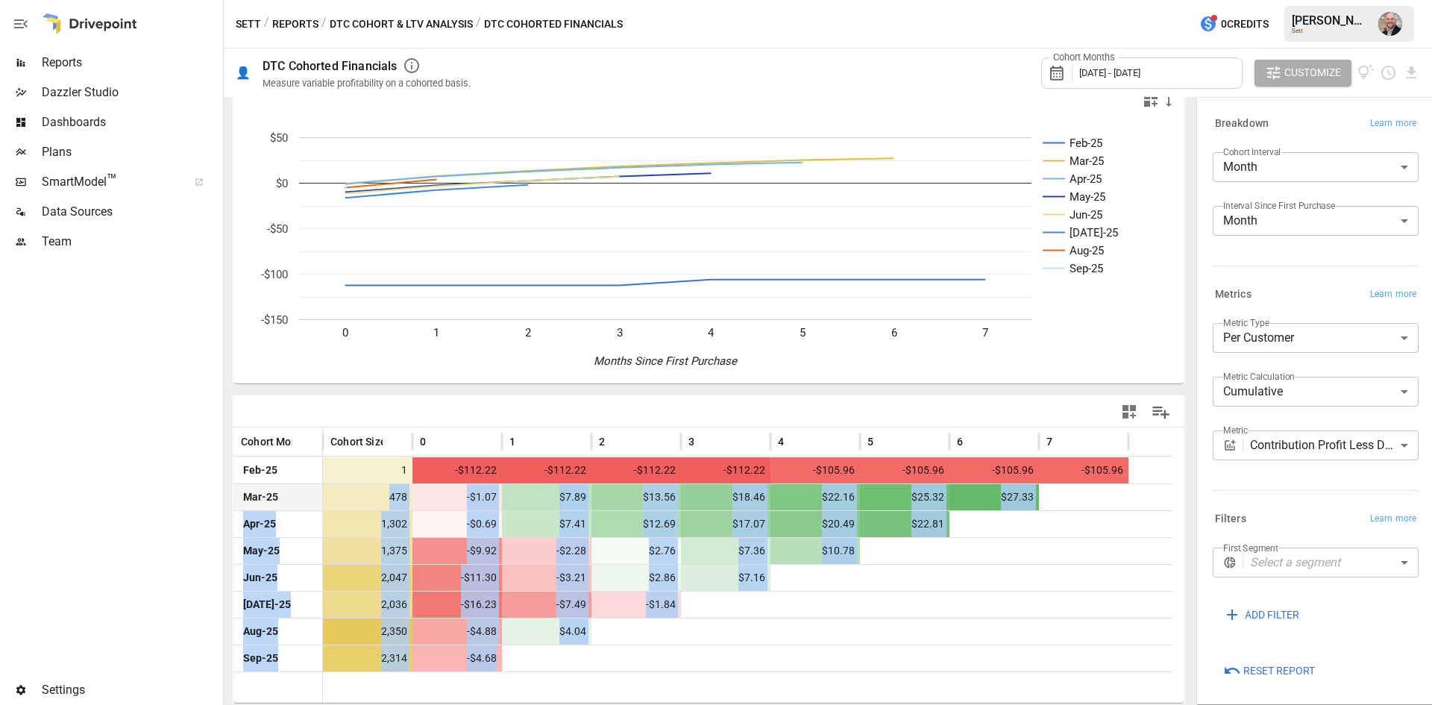
drag, startPoint x: 500, startPoint y: 674, endPoint x: 338, endPoint y: 506, distance: 233.7
click at [338, 506] on div "Cohort Month Cohort Size 0 1 2 3 4 5 6 [DATE]-25 1 -$112.22 -$112.22 -$112.22 -…" at bounding box center [708, 564] width 950 height 275
click at [338, 506] on span "478" at bounding box center [369, 497] width 79 height 26
drag, startPoint x: 338, startPoint y: 506, endPoint x: 551, endPoint y: 675, distance: 271.9
click at [551, 675] on div "Cohort Month Cohort Size 0 1 2 3 4 5 6 [DATE]-25 1 -$112.22 -$112.22 -$112.22 -…" at bounding box center [708, 564] width 950 height 275
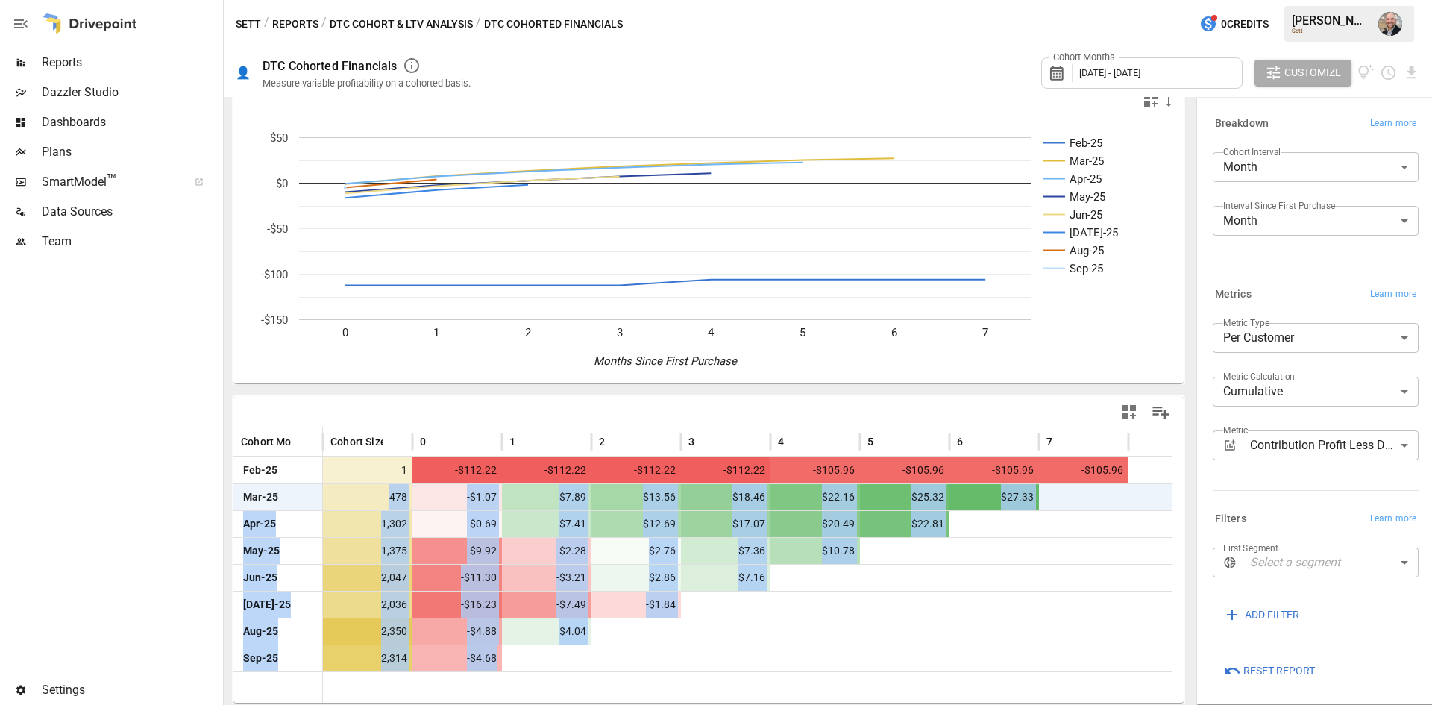
drag, startPoint x: 546, startPoint y: 668, endPoint x: 565, endPoint y: 420, distance: 248.3
click at [546, 667] on div at bounding box center [547, 658] width 90 height 26
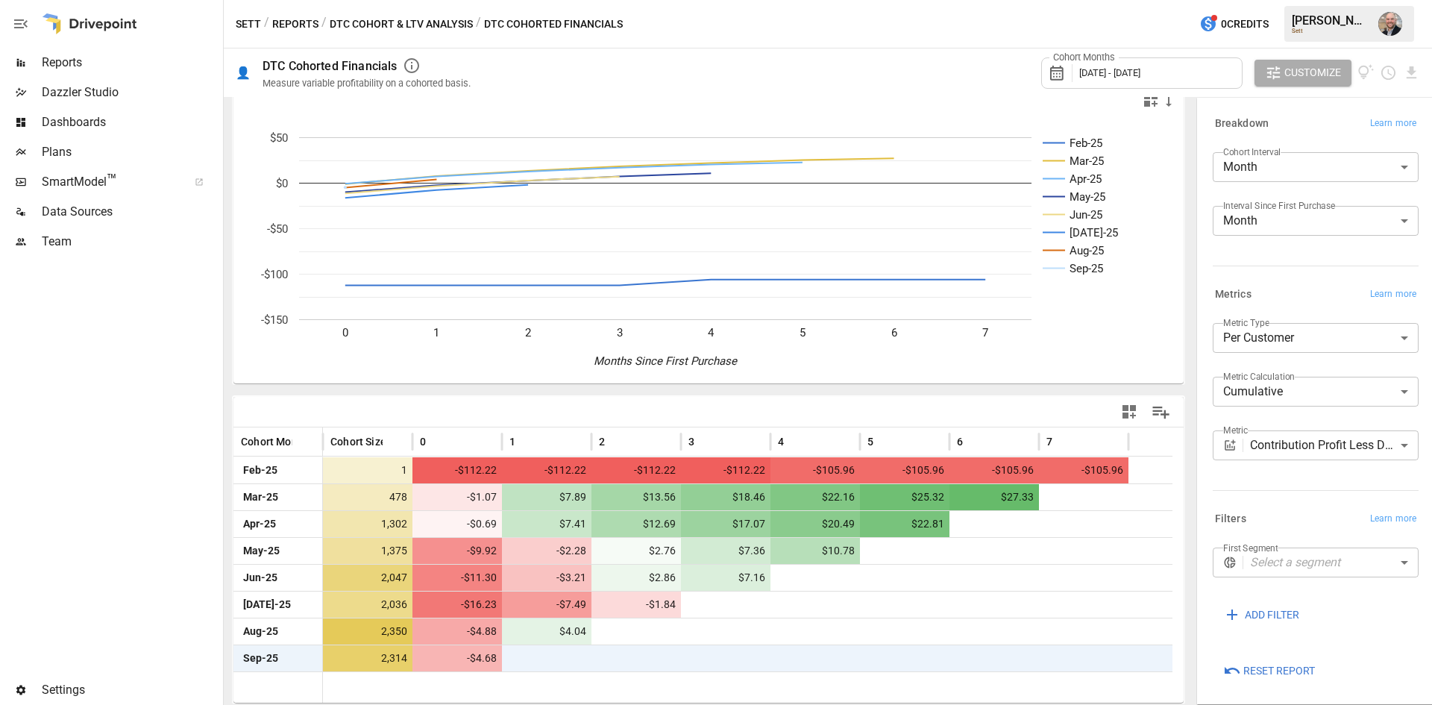
click at [583, 72] on div "Cohort Months [DATE] - [DATE] Customize" at bounding box center [955, 72] width 932 height 48
